Goal: Find specific page/section

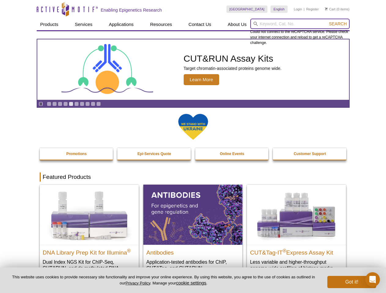
click at [300, 24] on input "search" at bounding box center [299, 24] width 99 height 10
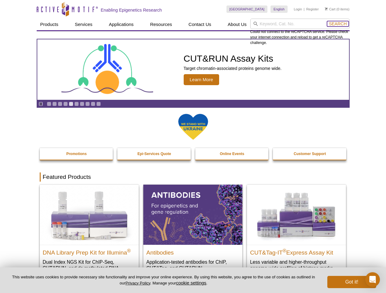
click at [338, 24] on span "Search" at bounding box center [338, 23] width 18 height 5
click at [41, 104] on icon "Pause" at bounding box center [41, 104] width 4 height 4
click at [49, 104] on link "Go to slide 1" at bounding box center [49, 104] width 5 height 5
click at [54, 104] on link "Go to slide 2" at bounding box center [54, 104] width 5 height 5
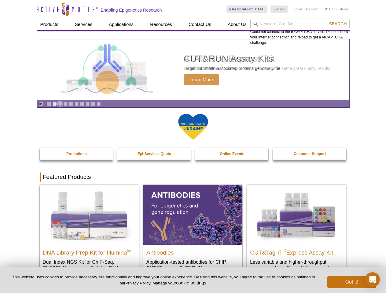
click at [60, 104] on link "Go to slide 3" at bounding box center [60, 104] width 5 height 5
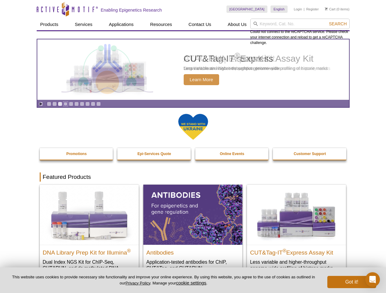
click at [65, 104] on link "Go to slide 4" at bounding box center [65, 104] width 5 height 5
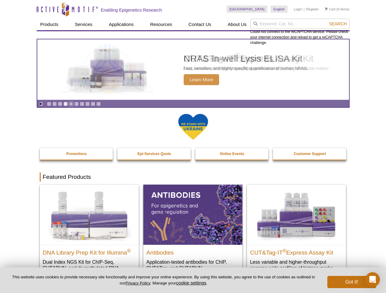
click at [71, 104] on link "Go to slide 5" at bounding box center [71, 104] width 5 height 5
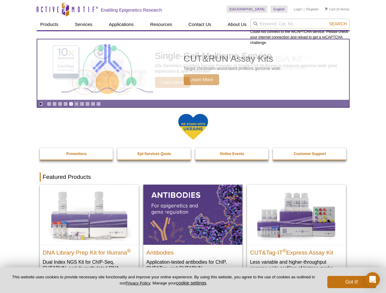
click at [76, 104] on link "Go to slide 6" at bounding box center [76, 104] width 5 height 5
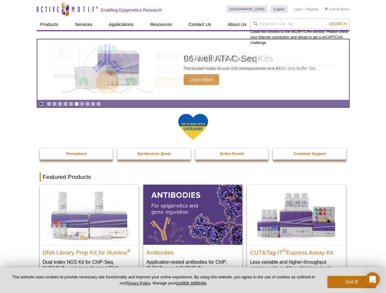
click at [82, 104] on link "Go to slide 7" at bounding box center [82, 104] width 5 height 5
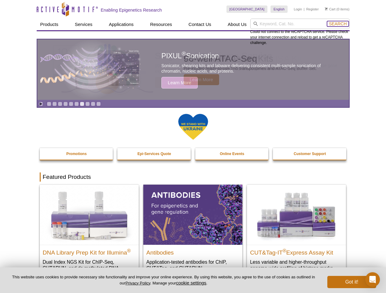
click at [338, 24] on span "Search" at bounding box center [338, 23] width 18 height 5
